Goal: Book appointment/travel/reservation

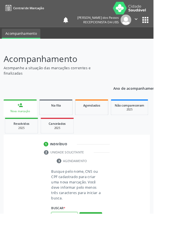
click at [65, 235] on input "text" at bounding box center [70, 239] width 29 height 10
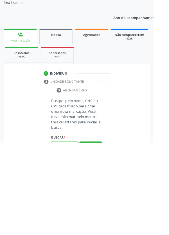
scroll to position [44, 0]
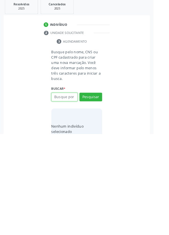
click at [65, 195] on input "text" at bounding box center [70, 195] width 29 height 10
click at [82, 193] on input "411684294" at bounding box center [70, 195] width 29 height 10
type input "41168429404"
click at [99, 195] on button "Pesquisar" at bounding box center [99, 195] width 25 height 10
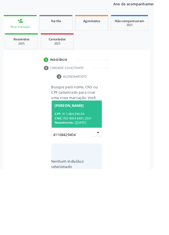
scroll to position [44, 0]
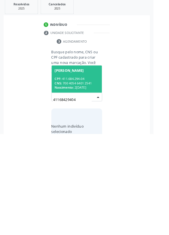
click at [75, 174] on div "CPF: 411.684.294-04" at bounding box center [84, 174] width 49 height 5
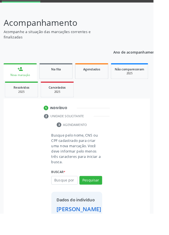
scroll to position [32, 0]
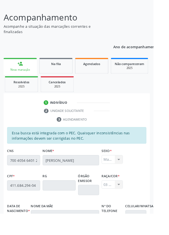
scroll to position [133, 0]
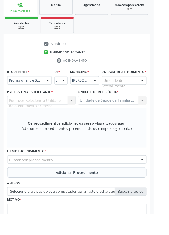
scroll to position [113, 0]
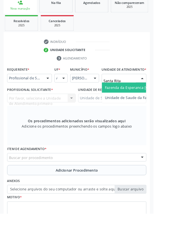
type input "Santa Rita"
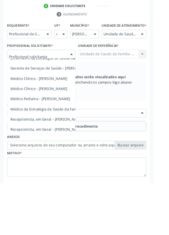
scroll to position [128, 0]
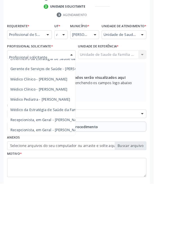
click at [65, 156] on span "Médico da Estratégia de Saúde da Família - [PERSON_NAME]" at bounding box center [69, 153] width 114 height 5
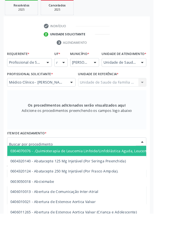
scroll to position [131, 0]
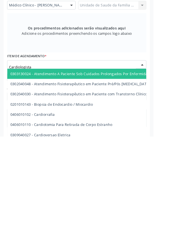
type input "Cardiologista"
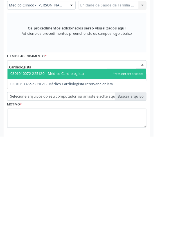
click at [101, 172] on span "0301010072-225120 - Médico Cardiologista" at bounding box center [84, 166] width 152 height 11
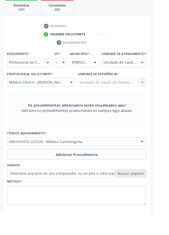
click at [42, 175] on button "Adicionar Procedimento" at bounding box center [84, 170] width 153 height 11
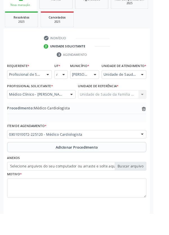
click at [28, 188] on label "Selecione arquivos do seu computador ou arraste e solte aqui" at bounding box center [84, 184] width 153 height 10
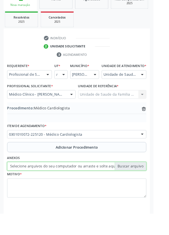
click at [28, 188] on input "Selecione arquivos do seu computador ou arraste e solte aqui" at bounding box center [84, 184] width 153 height 10
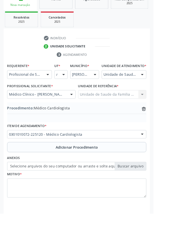
click at [24, 188] on label "Selecione arquivos do seu computador ou arraste e solte aqui" at bounding box center [84, 184] width 153 height 10
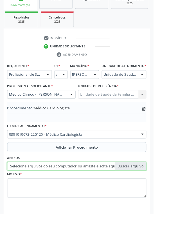
click at [24, 188] on input "Selecione arquivos do seu computador ou arraste e solte aqui" at bounding box center [84, 184] width 153 height 10
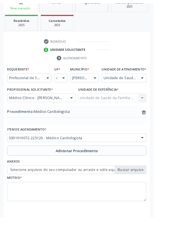
scroll to position [109, 0]
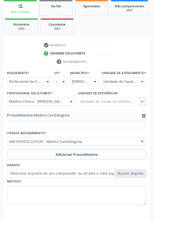
type input "C:\fakepath\17598435179016222935088634134457.jpg"
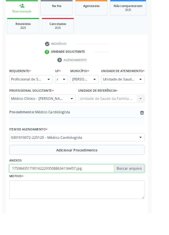
scroll to position [117, 0]
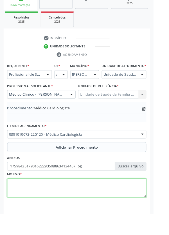
click at [35, 215] on textarea at bounding box center [84, 207] width 153 height 21
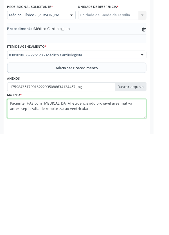
type textarea "Paciente HAS com [MEDICAL_DATA] evidenciando provavel área inativa anteroseptal…"
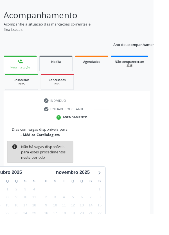
scroll to position [47, 0]
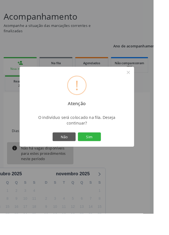
click at [107, 156] on button "Sim" at bounding box center [98, 151] width 25 height 10
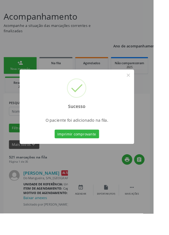
scroll to position [0, 0]
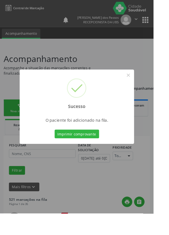
click at [81, 152] on button "Imprimir comprovante" at bounding box center [84, 148] width 49 height 10
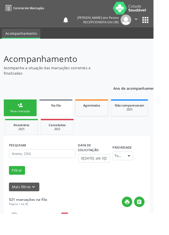
click at [14, 120] on div "Nova marcação" at bounding box center [22, 122] width 28 height 4
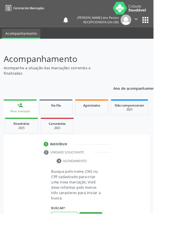
click at [69, 235] on input "text" at bounding box center [70, 239] width 29 height 10
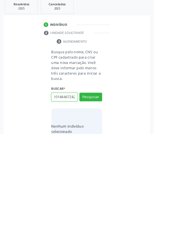
scroll to position [0, 10]
type input "700201484672820"
click at [99, 191] on button "Pesquisar" at bounding box center [99, 195] width 25 height 10
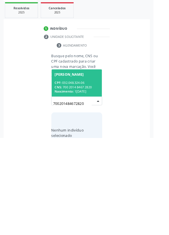
scroll to position [44, 0]
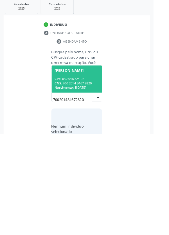
click at [77, 182] on span "Nascimento:" at bounding box center [70, 184] width 21 height 5
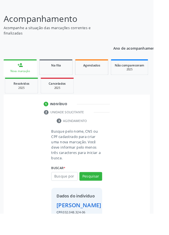
scroll to position [42, 0]
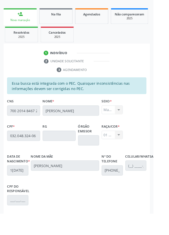
scroll to position [133, 0]
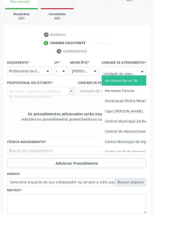
scroll to position [136, 0]
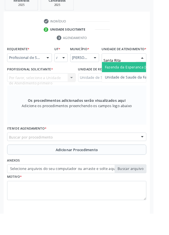
type input "Santa Rita"
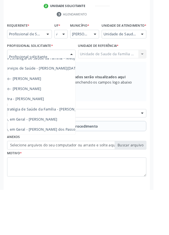
scroll to position [51, 33]
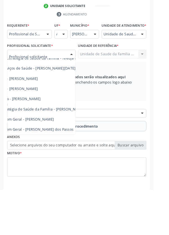
click at [69, 149] on span "Médico da Estratégia de Saúde da Família - [PERSON_NAME]" at bounding box center [36, 145] width 114 height 5
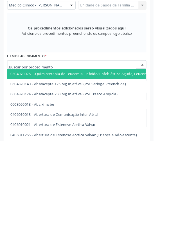
scroll to position [136, 0]
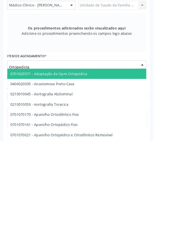
type input "Ortopedista"
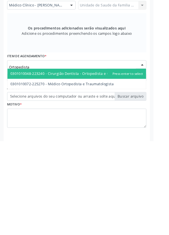
click at [117, 178] on span "0301010072-225270 - Médico Ortopedista e Traumatologista" at bounding box center [84, 172] width 152 height 11
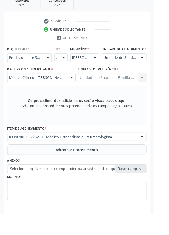
click at [37, 170] on button "Adicionar Procedimento" at bounding box center [84, 164] width 153 height 11
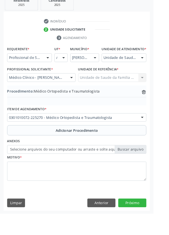
scroll to position [117, 0]
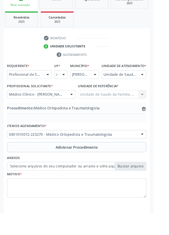
click at [36, 188] on label "Selecione arquivos do seu computador ou arraste e solte aqui" at bounding box center [84, 184] width 153 height 10
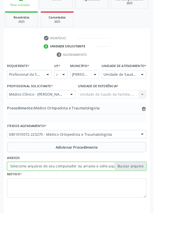
click at [36, 188] on input "Selecione arquivos do seu computador ou arraste e solte aqui" at bounding box center [84, 184] width 153 height 10
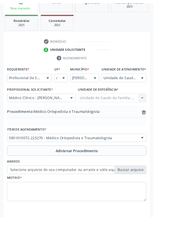
scroll to position [109, 0]
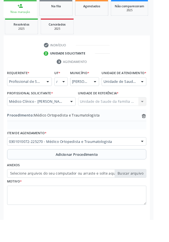
type input "C:\fakepath\17598456464958298878039501621653.jpg"
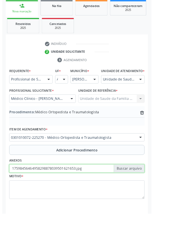
scroll to position [117, 0]
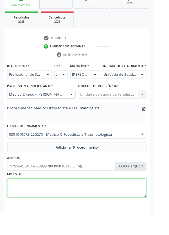
click at [33, 208] on textarea at bounding box center [84, 207] width 153 height 21
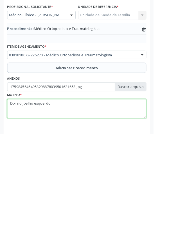
type textarea "Dor no joelho esquerdo"
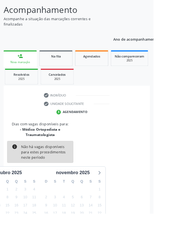
scroll to position [52, 0]
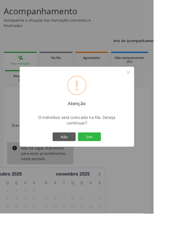
click at [110, 156] on button "Sim" at bounding box center [98, 151] width 25 height 10
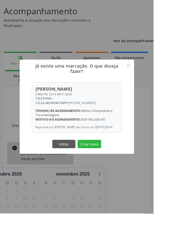
click at [108, 164] on button "Criar novo" at bounding box center [98, 159] width 26 height 10
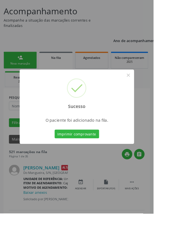
scroll to position [0, 0]
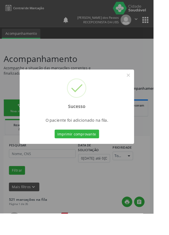
click at [85, 152] on button "Imprimir comprovante" at bounding box center [84, 148] width 49 height 10
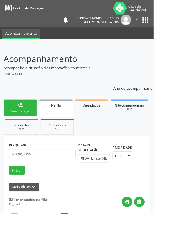
click at [17, 120] on link "person_add Nova marcação" at bounding box center [22, 118] width 36 height 19
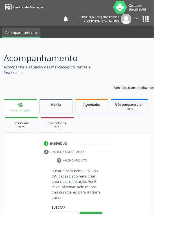
scroll to position [44, 0]
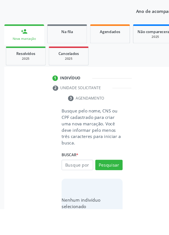
click at [17, 75] on link "person_add Nova marcação" at bounding box center [22, 75] width 36 height 19
click at [71, 196] on input "text" at bounding box center [70, 195] width 29 height 10
